Goal: Transaction & Acquisition: Obtain resource

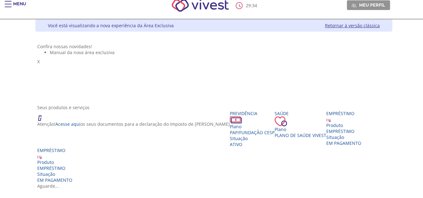
scroll to position [9, 0]
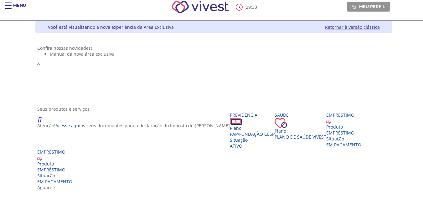
click at [8, 5] on div "Main header" at bounding box center [8, 9] width 7 height 13
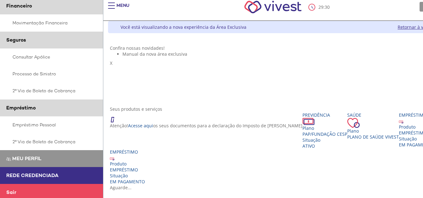
scroll to position [155, 0]
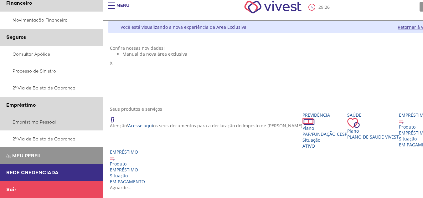
click at [38, 121] on link "Empréstimo Pessoal" at bounding box center [51, 122] width 103 height 17
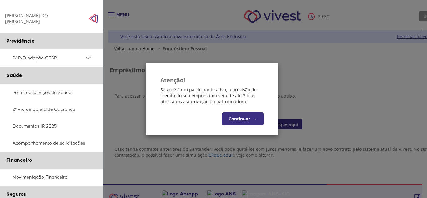
click at [242, 121] on button "Continuar →" at bounding box center [243, 118] width 42 height 13
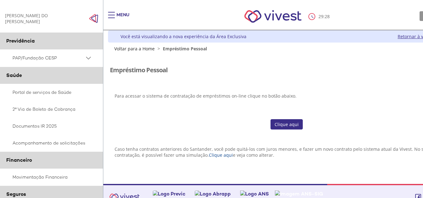
click at [287, 126] on link "Clique aqui" at bounding box center [286, 124] width 32 height 11
